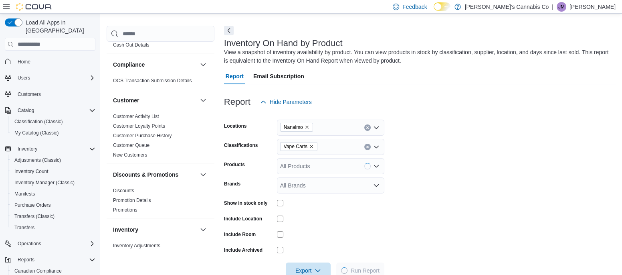
scroll to position [69, 0]
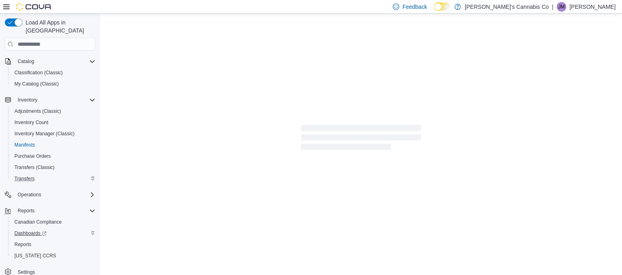
scroll to position [48, 0]
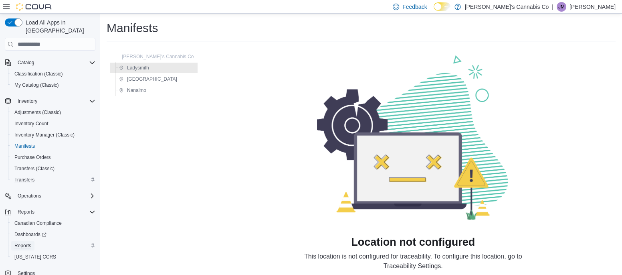
click at [28, 242] on span "Reports" at bounding box center [22, 245] width 17 height 6
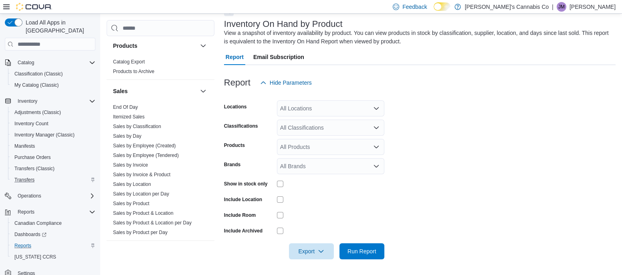
scroll to position [494, 0]
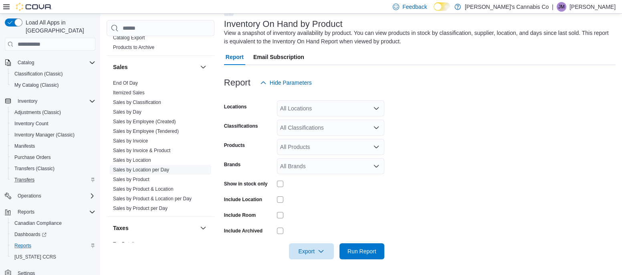
click at [158, 170] on link "Sales by Location per Day" at bounding box center [141, 170] width 56 height 6
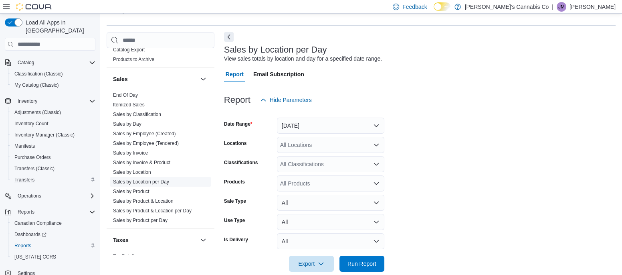
scroll to position [18, 0]
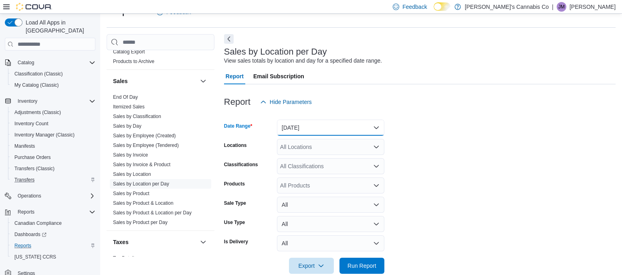
click at [376, 124] on button "[DATE]" at bounding box center [330, 128] width 107 height 16
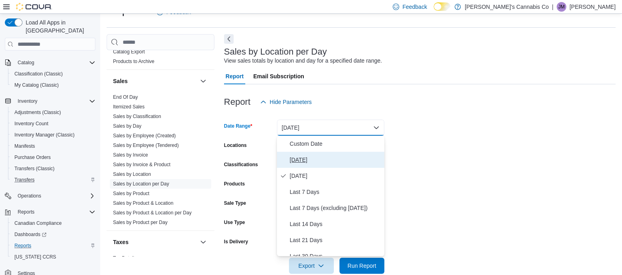
click at [294, 160] on span "[DATE]" at bounding box center [335, 160] width 91 height 10
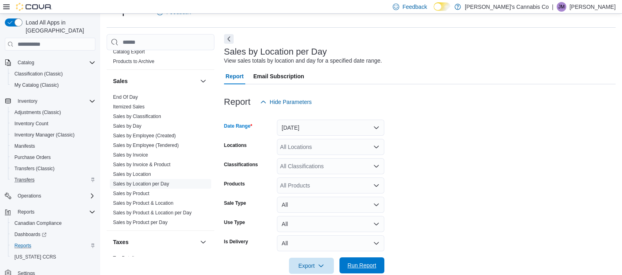
click at [375, 268] on span "Run Report" at bounding box center [362, 265] width 29 height 8
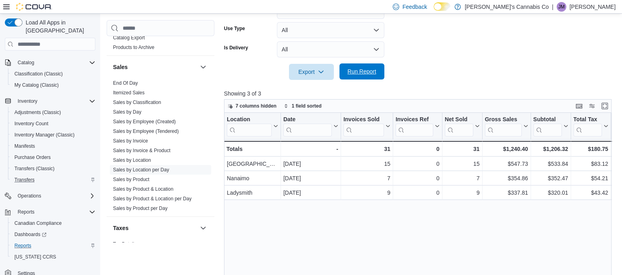
scroll to position [263, 0]
